Goal: Register for event/course: Register for event/course

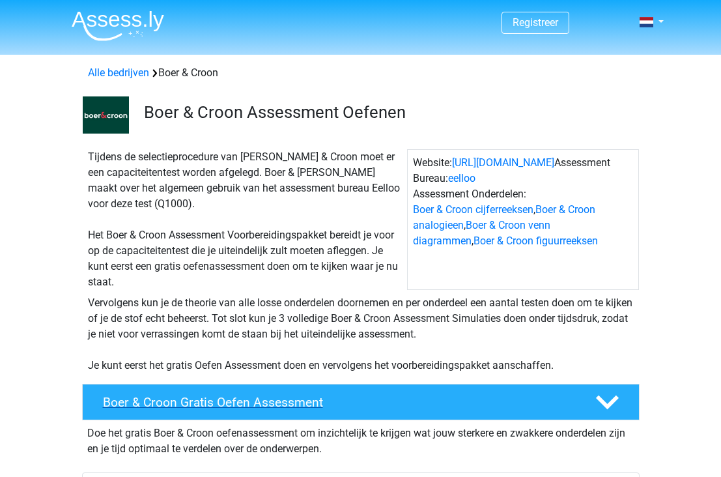
click at [385, 403] on h4 "Boer & Croon Gratis Oefen Assessment" at bounding box center [338, 402] width 471 height 15
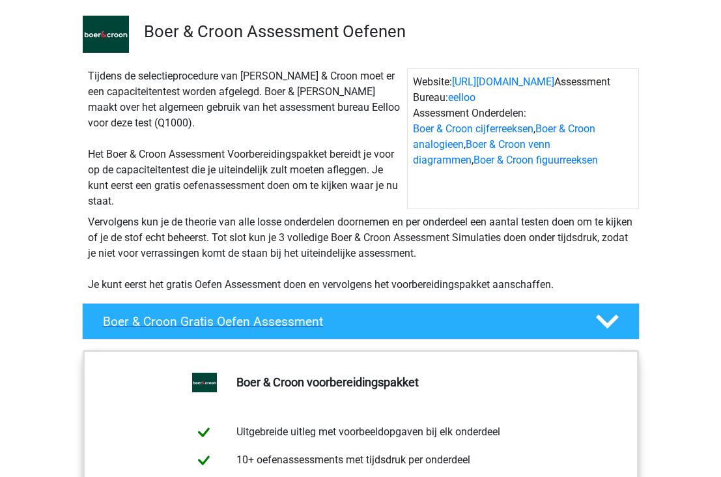
scroll to position [124, 0]
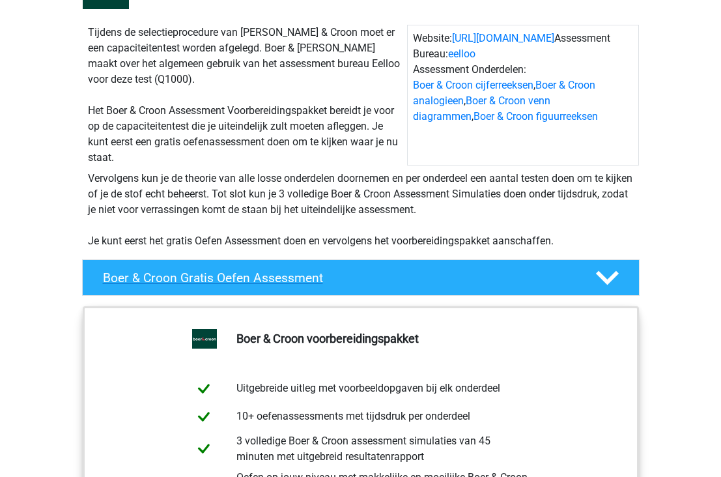
click at [428, 264] on div "Boer & Croon Gratis Oefen Assessment" at bounding box center [360, 277] width 557 height 36
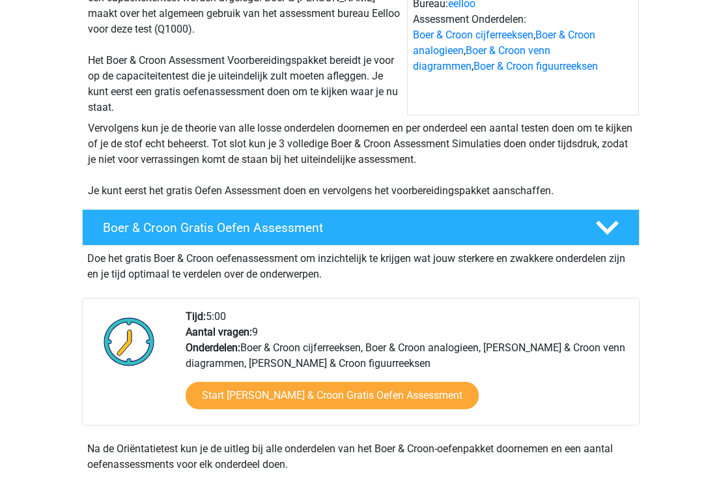
scroll to position [180, 0]
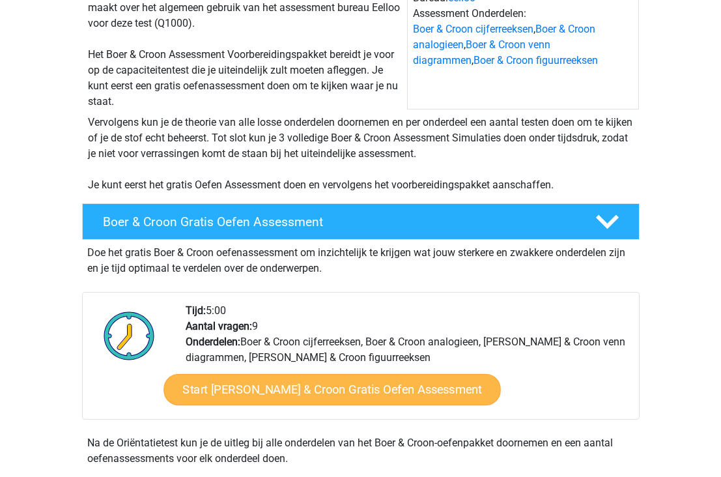
click at [210, 385] on link "Start Boer & Croon Gratis Oefen Assessment" at bounding box center [331, 389] width 337 height 31
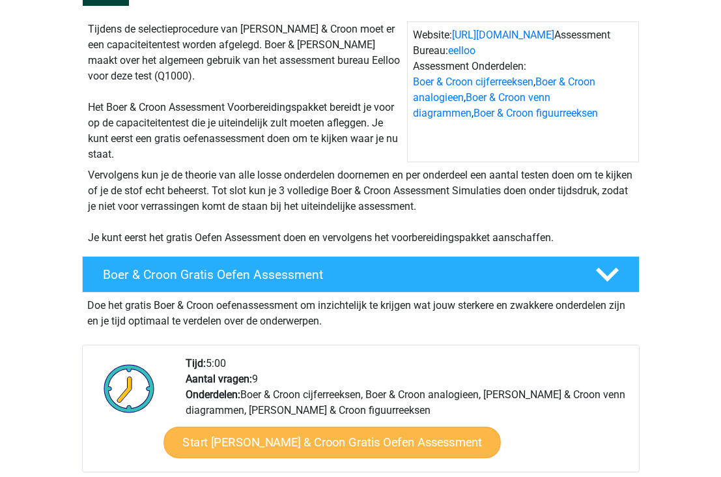
scroll to position [87, 0]
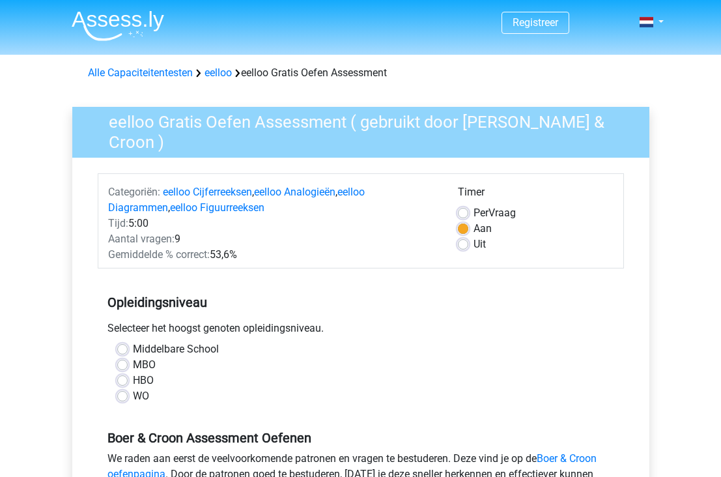
click at [133, 395] on label "WO" at bounding box center [141, 396] width 16 height 16
click at [122, 395] on input "WO" at bounding box center [122, 394] width 10 height 13
radio input "true"
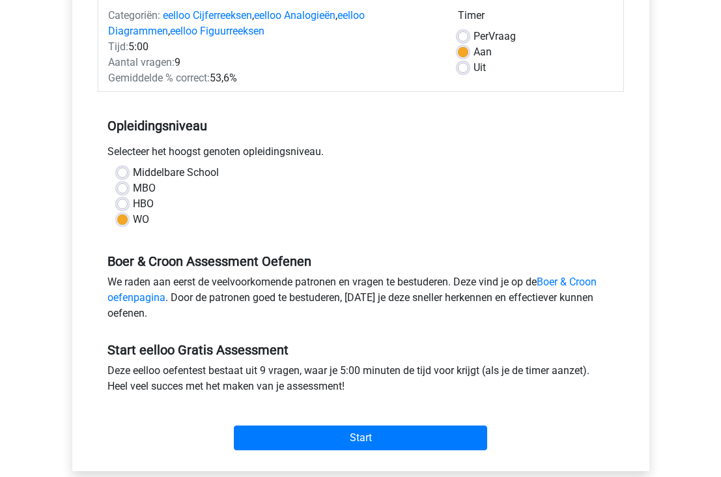
scroll to position [177, 0]
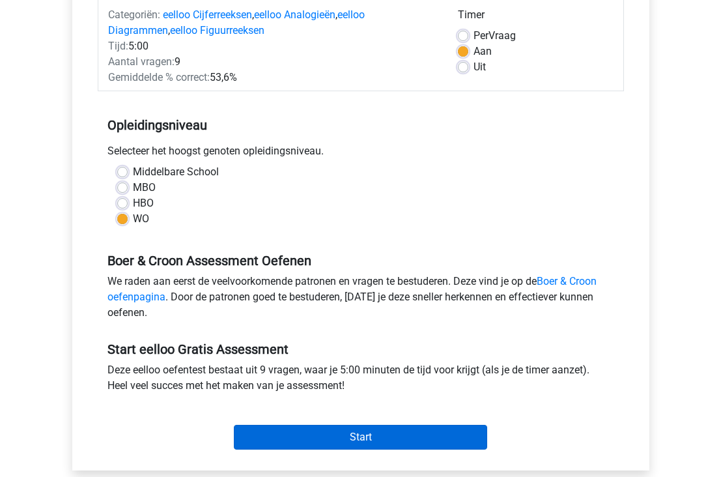
click at [324, 443] on input "Start" at bounding box center [360, 436] width 253 height 25
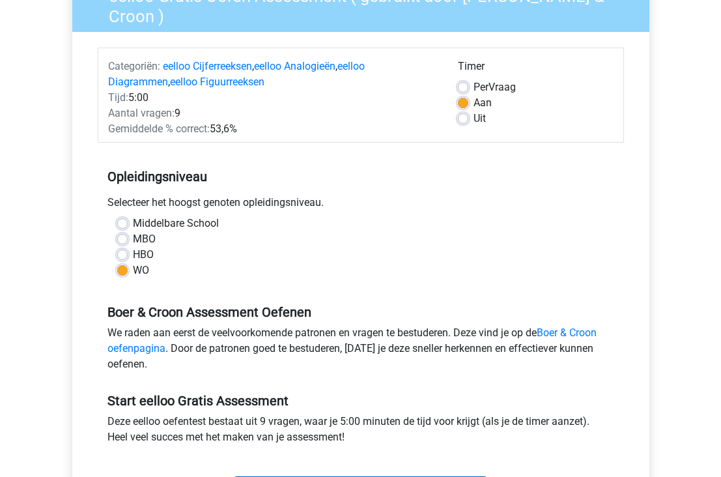
scroll to position [111, 0]
